Goal: Obtain resource: Obtain resource

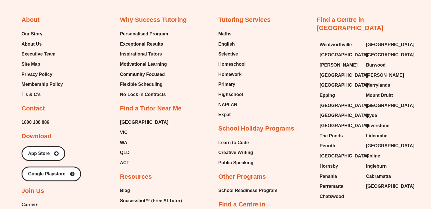
scroll to position [2336, 0]
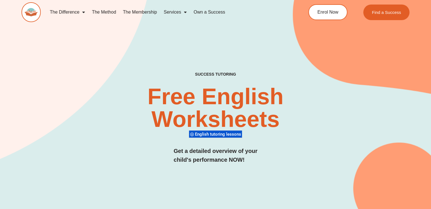
scroll to position [11, 0]
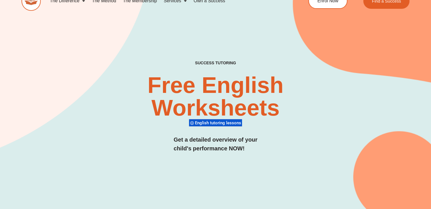
click at [105, 126] on div "Free English Worksheets​ English tutoring lessons" at bounding box center [216, 100] width 256 height 53
click at [312, 67] on div "SUCCESS TUTORING​ Free English Worksheets​ English tutoring lessons Get a detai…" at bounding box center [216, 113] width 388 height 104
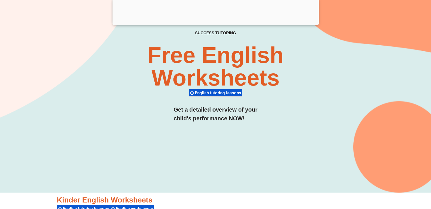
scroll to position [68, 0]
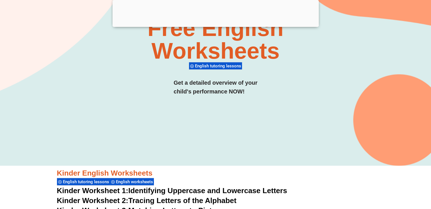
click at [297, 102] on div "SUCCESS TUTORING​ Free English Worksheets​ English tutoring lessons Get a detai…" at bounding box center [216, 56] width 388 height 104
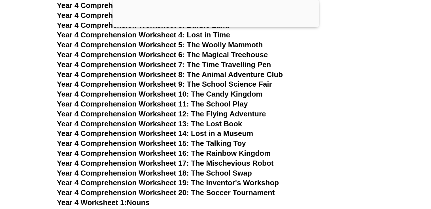
scroll to position [2484, 0]
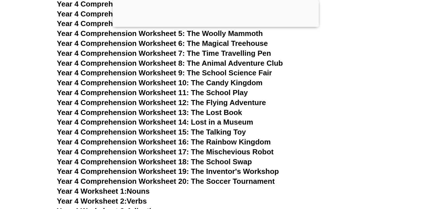
click at [152, 181] on span "Year 4 Comprehension Worksheet 20: The Soccer Tournament" at bounding box center [166, 181] width 218 height 9
